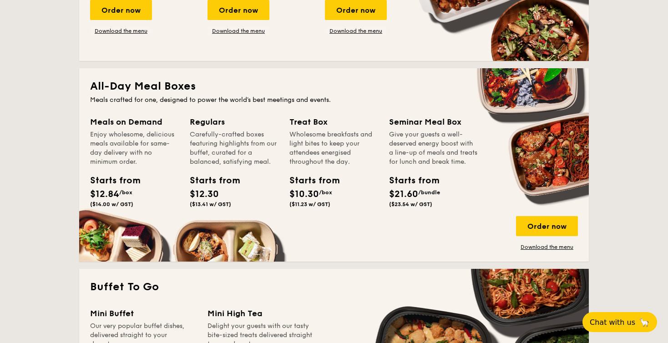
scroll to position [546, 0]
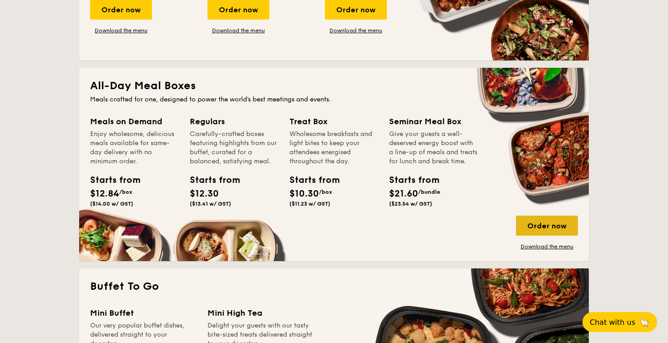
click at [536, 221] on div "Order now" at bounding box center [547, 226] width 62 height 20
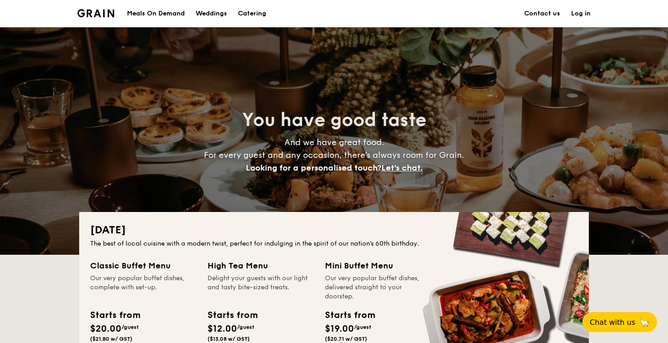
click at [166, 13] on div "Meals On Demand" at bounding box center [156, 13] width 58 height 27
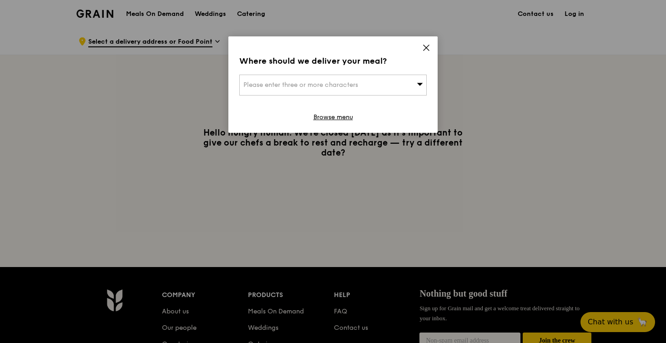
click at [420, 79] on div "Please enter three or more characters" at bounding box center [332, 85] width 187 height 21
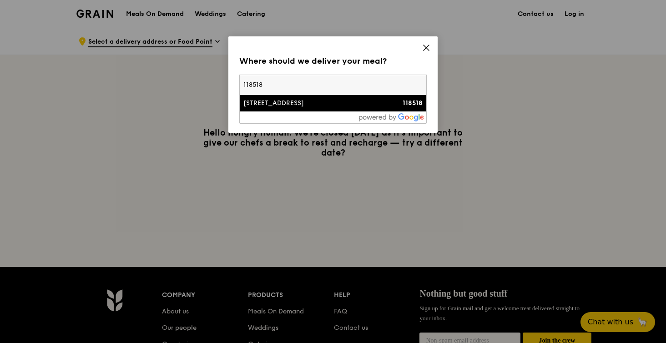
type input "118518"
click at [269, 104] on div "[STREET_ADDRESS]" at bounding box center [310, 103] width 135 height 9
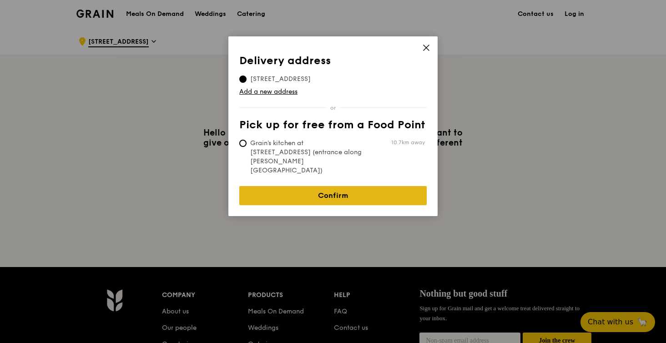
click at [334, 186] on link "Confirm" at bounding box center [332, 195] width 187 height 19
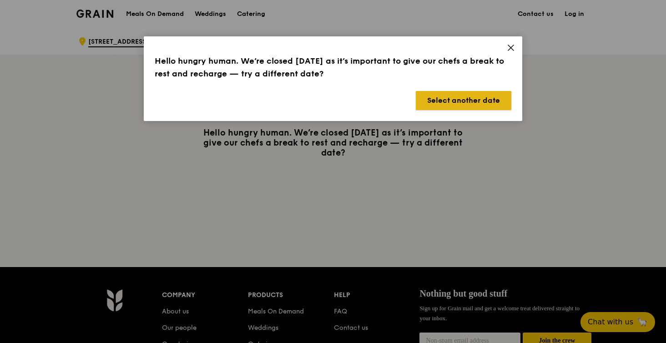
click at [448, 102] on button "Select another date" at bounding box center [464, 100] width 96 height 19
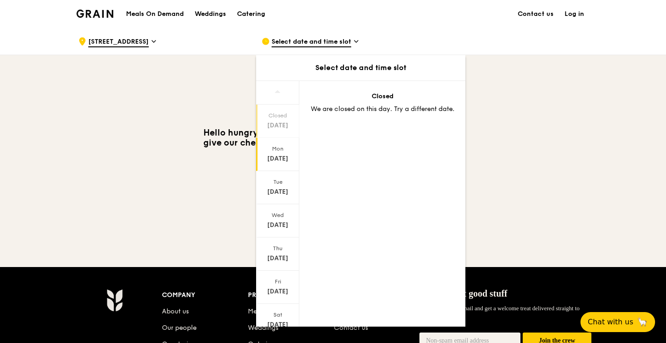
click at [278, 154] on div "[DATE]" at bounding box center [278, 158] width 40 height 9
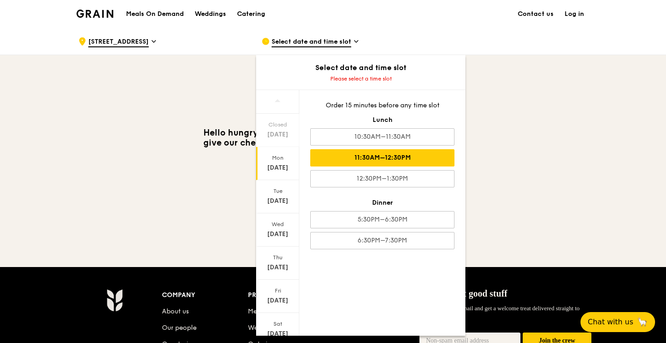
click at [372, 163] on div "11:30AM–12:30PM" at bounding box center [382, 157] width 144 height 17
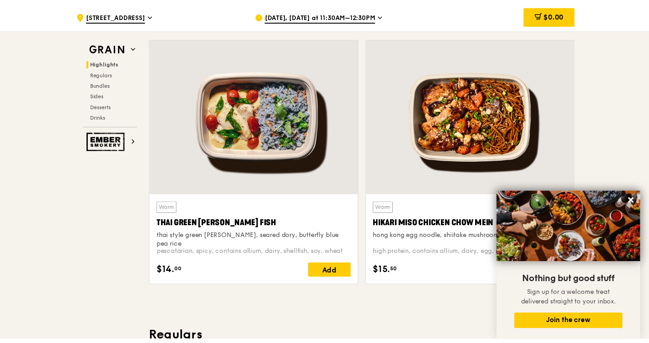
scroll to position [302, 0]
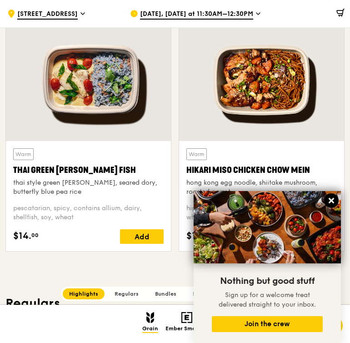
click at [329, 200] on icon at bounding box center [332, 201] width 8 height 8
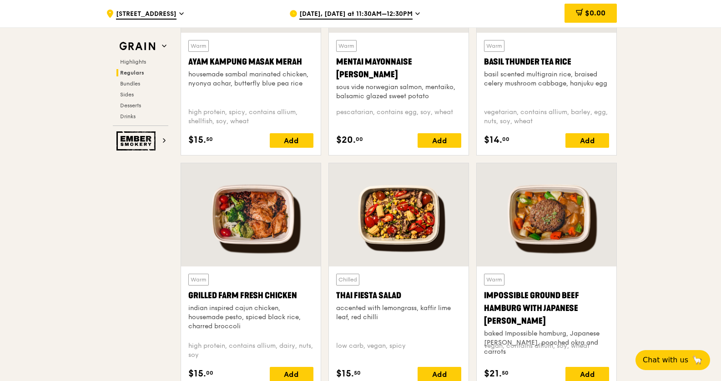
scroll to position [904, 0]
